Goal: Contribute content: Add original content to the website for others to see

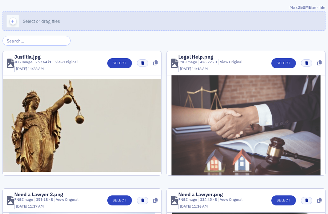
click at [205, 25] on button "Select or drag files" at bounding box center [163, 20] width 323 height 19
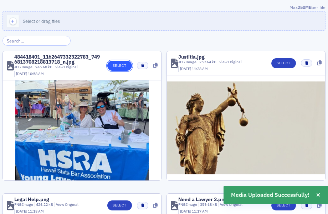
click at [113, 65] on button "Select" at bounding box center [119, 66] width 25 height 10
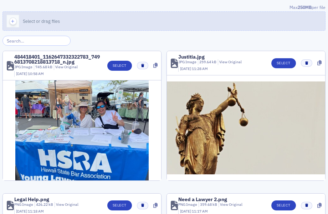
click at [83, 28] on button "Select or drag files" at bounding box center [163, 20] width 323 height 19
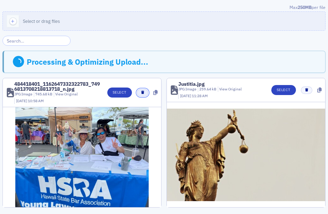
click at [145, 92] on button "button" at bounding box center [142, 92] width 11 height 7
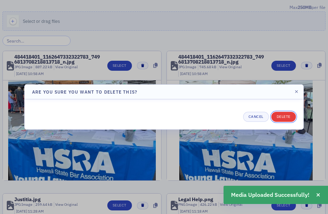
click at [281, 115] on button "Delete" at bounding box center [283, 117] width 25 height 10
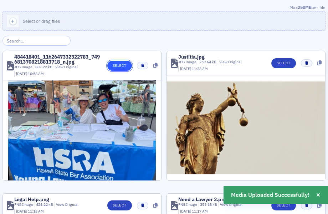
click at [123, 66] on button "Select" at bounding box center [119, 66] width 25 height 10
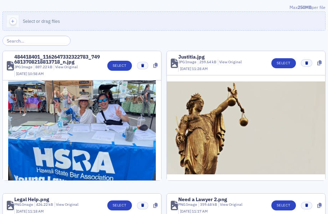
click at [127, 16] on button "Select or drag files" at bounding box center [163, 20] width 323 height 19
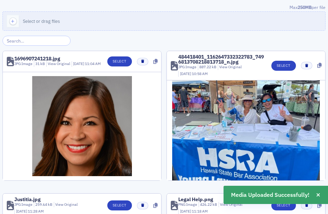
click at [108, 58] on header "1696907241218.jpg JPG Image 31 kB View Original 10/8/2025 11:04 AM Select" at bounding box center [82, 61] width 158 height 21
click at [121, 56] on header "1696907241218.jpg JPG Image 31 kB View Original 10/8/2025 11:04 AM Select" at bounding box center [82, 61] width 158 height 21
click at [122, 62] on button "Select" at bounding box center [119, 61] width 25 height 10
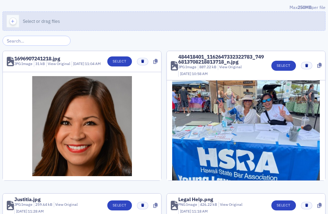
click at [166, 19] on button "Select or drag files" at bounding box center [163, 20] width 323 height 19
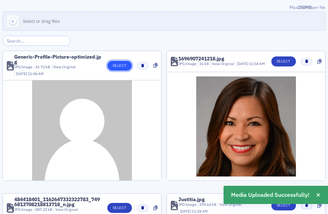
click at [115, 62] on button "Select" at bounding box center [119, 66] width 25 height 10
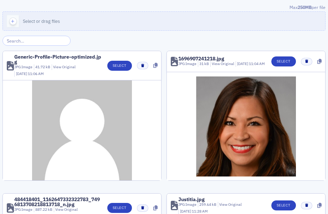
click at [98, 19] on button "Select or drag files" at bounding box center [163, 20] width 323 height 19
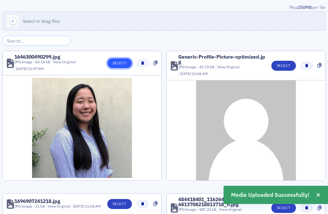
click at [118, 63] on button "Select" at bounding box center [119, 63] width 25 height 10
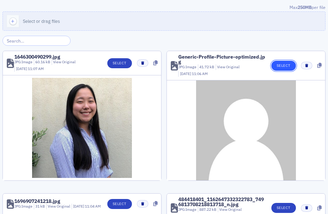
click at [289, 67] on button "Select" at bounding box center [283, 66] width 25 height 10
click at [116, 24] on button "Select or drag files" at bounding box center [163, 20] width 323 height 19
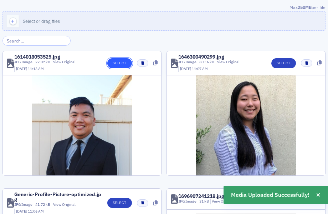
click at [114, 61] on button "Select" at bounding box center [119, 63] width 25 height 10
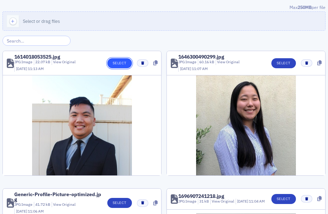
click at [123, 61] on button "Select" at bounding box center [119, 63] width 25 height 10
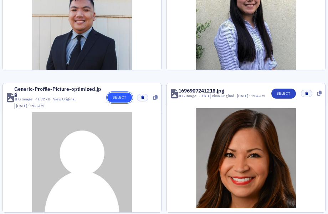
click at [124, 96] on button "Select" at bounding box center [119, 97] width 25 height 10
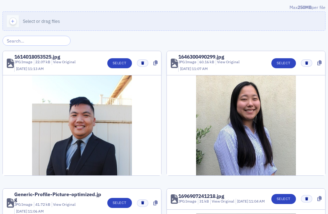
click at [104, 14] on button "Select or drag files" at bounding box center [163, 20] width 323 height 19
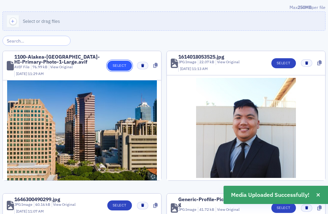
click at [121, 67] on button "Select" at bounding box center [119, 66] width 25 height 10
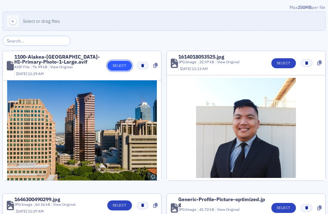
click at [118, 65] on button "Select" at bounding box center [119, 66] width 25 height 10
click at [145, 63] on button "button" at bounding box center [142, 65] width 11 height 7
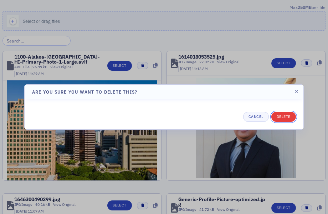
click at [287, 114] on button "Delete" at bounding box center [283, 117] width 25 height 10
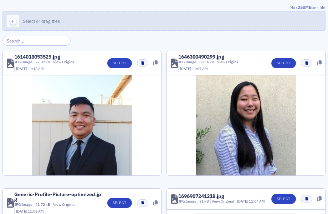
click at [159, 20] on button "Select or drag files" at bounding box center [163, 20] width 323 height 19
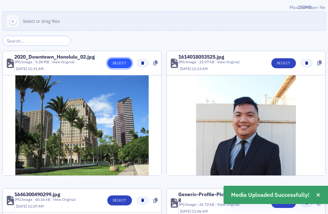
click at [114, 58] on button "Select" at bounding box center [119, 63] width 25 height 10
